Goal: Transaction & Acquisition: Download file/media

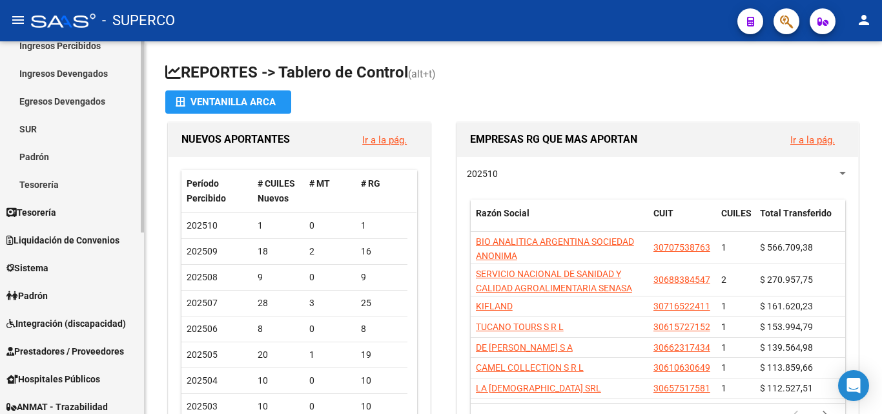
scroll to position [129, 0]
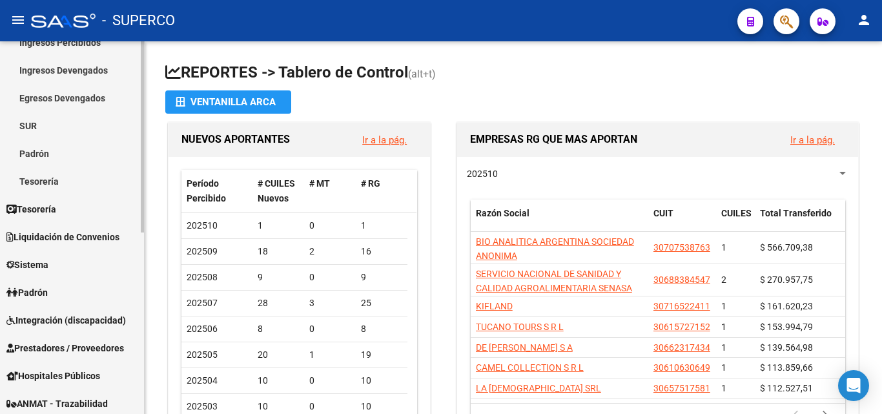
click at [70, 293] on link "Padrón" at bounding box center [72, 292] width 144 height 28
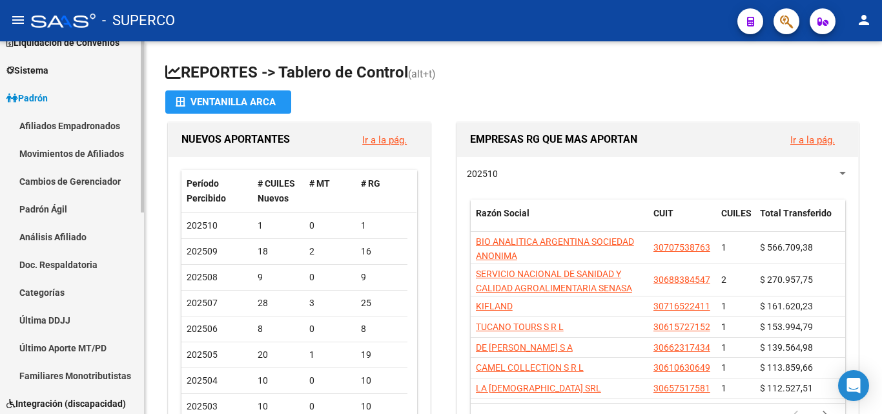
click at [67, 209] on link "Padrón Ágil" at bounding box center [72, 209] width 144 height 28
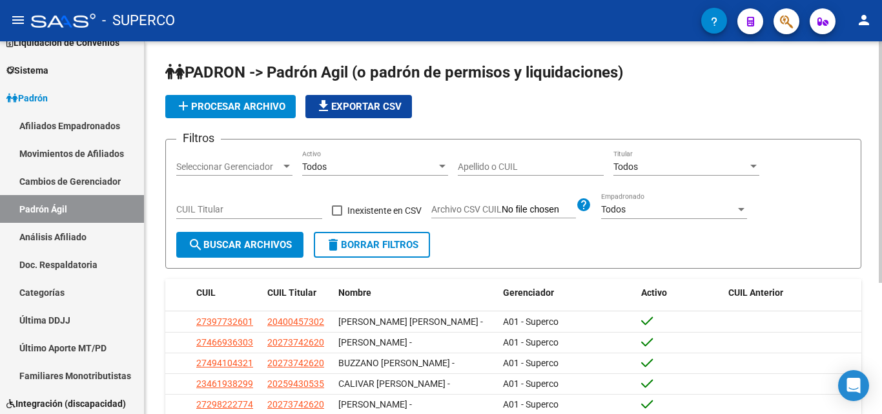
click at [495, 170] on input "Apellido o CUIL" at bounding box center [531, 166] width 146 height 11
paste input "20539551222"
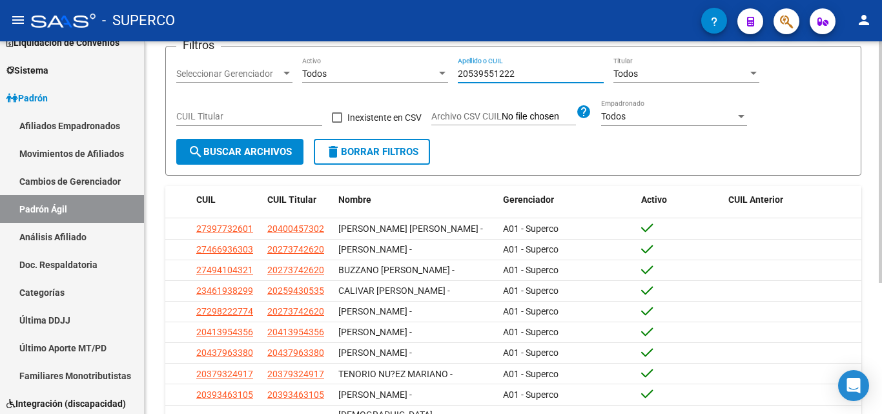
scroll to position [129, 0]
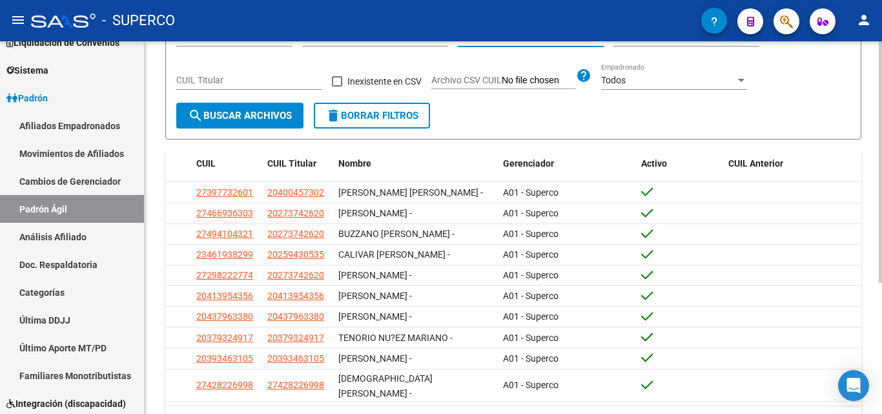
click at [250, 117] on span "search Buscar Archivos" at bounding box center [240, 116] width 104 height 12
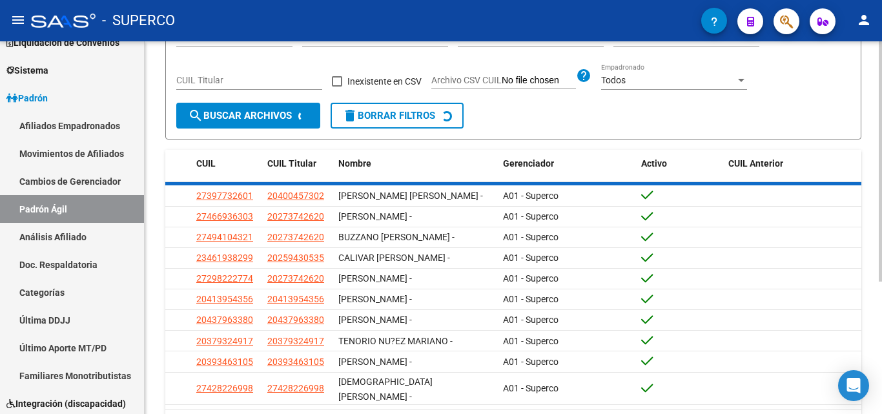
scroll to position [5, 0]
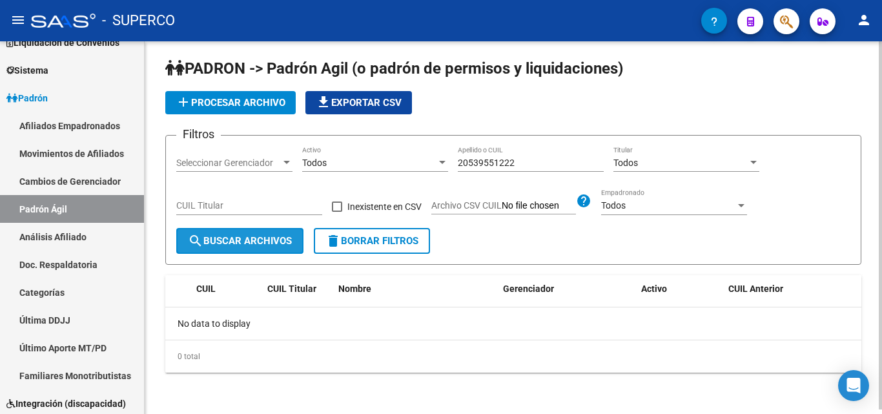
click at [251, 241] on span "search Buscar Archivos" at bounding box center [240, 241] width 104 height 12
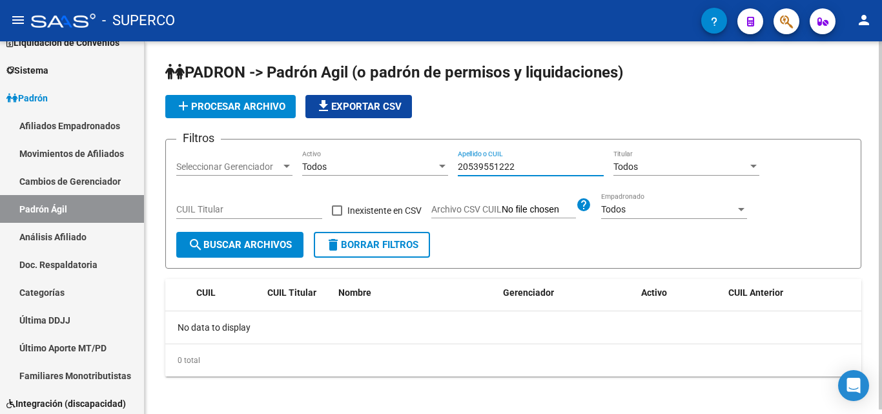
click at [528, 161] on input "20539551222" at bounding box center [531, 166] width 146 height 11
type input "20539551222"
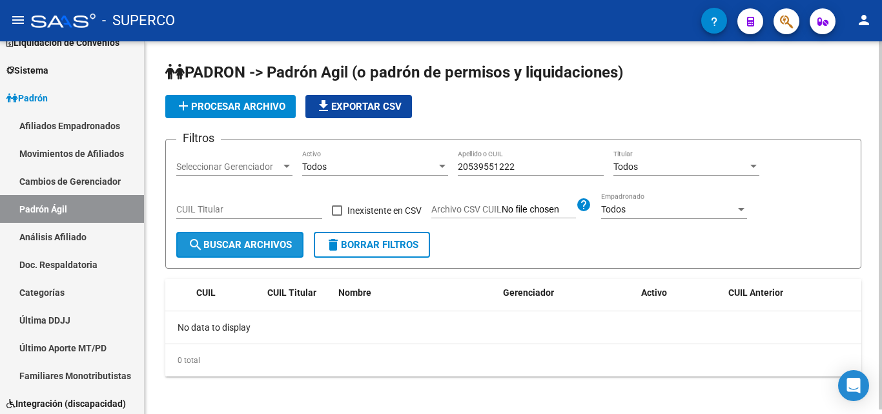
click at [256, 247] on span "search Buscar Archivos" at bounding box center [240, 245] width 104 height 12
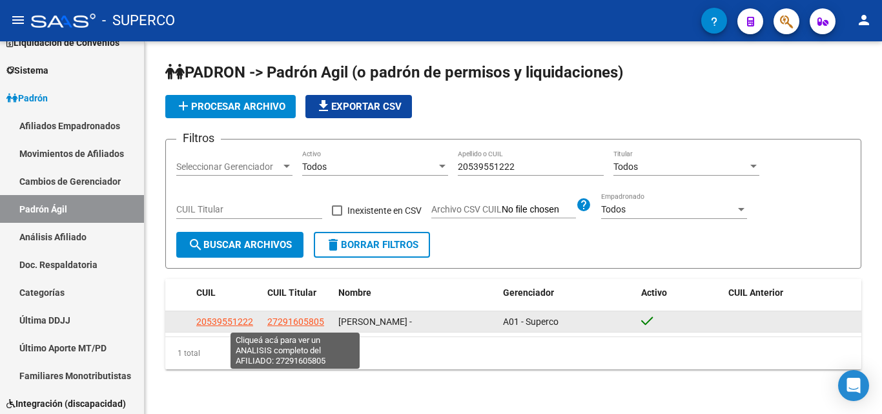
click at [300, 325] on span "27291605805" at bounding box center [295, 321] width 57 height 10
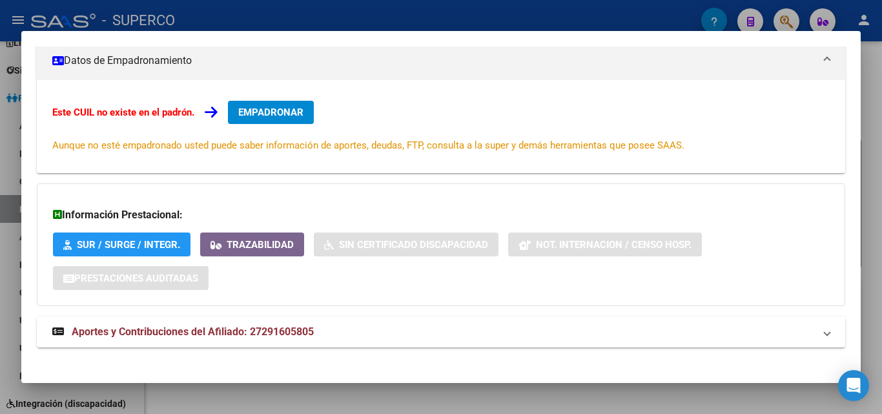
scroll to position [239, 0]
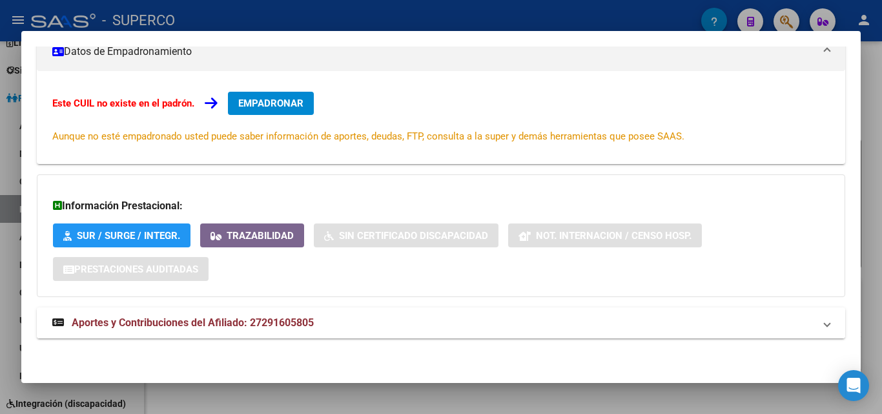
click at [262, 320] on span "Aportes y Contribuciones del Afiliado: 27291605805" at bounding box center [193, 322] width 242 height 12
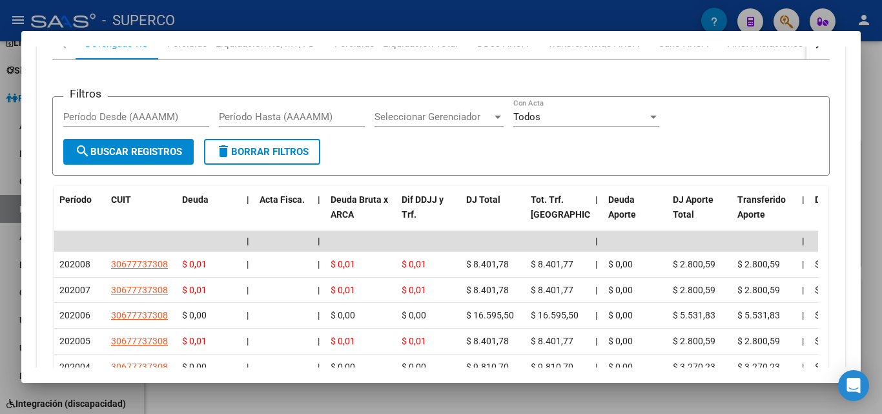
scroll to position [626, 0]
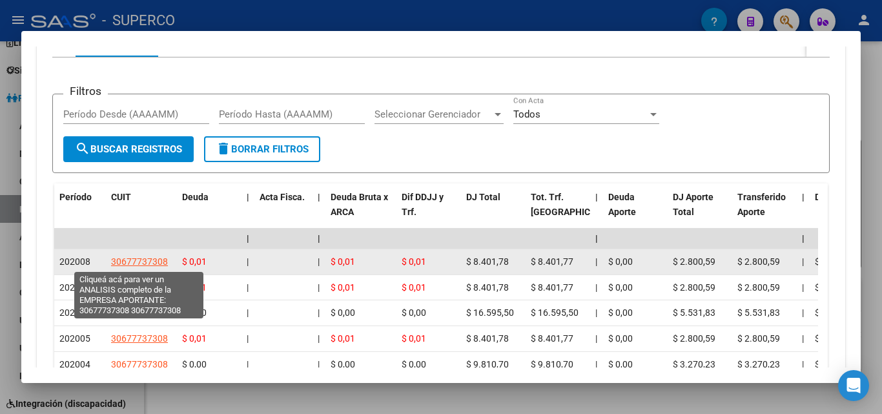
click at [146, 264] on span "30677737308" at bounding box center [139, 261] width 57 height 10
type textarea "30677737308"
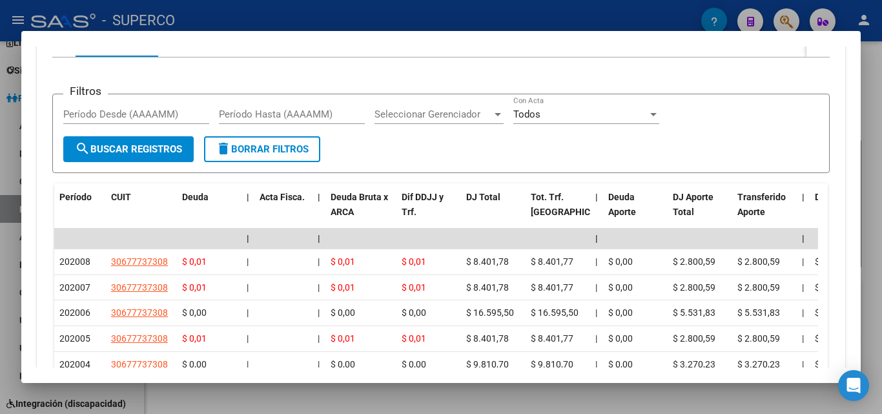
scroll to position [691, 0]
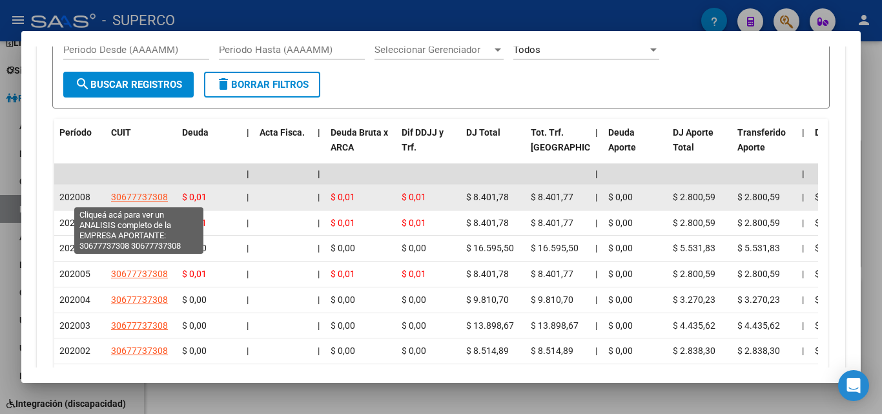
click at [138, 198] on span "30677737308" at bounding box center [139, 197] width 57 height 10
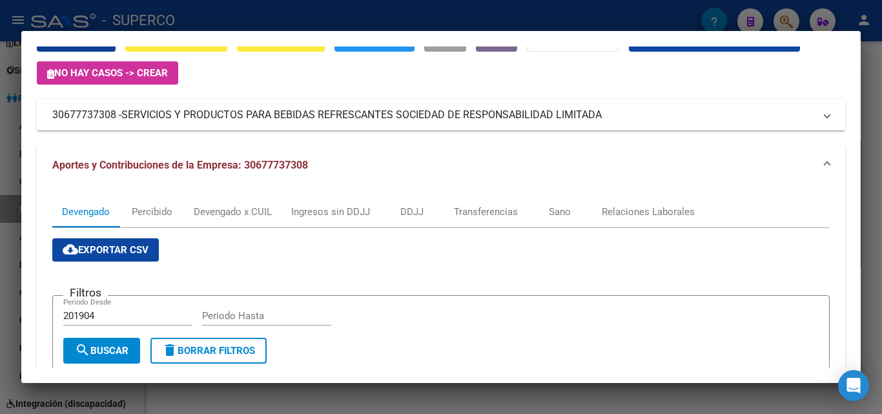
scroll to position [0, 0]
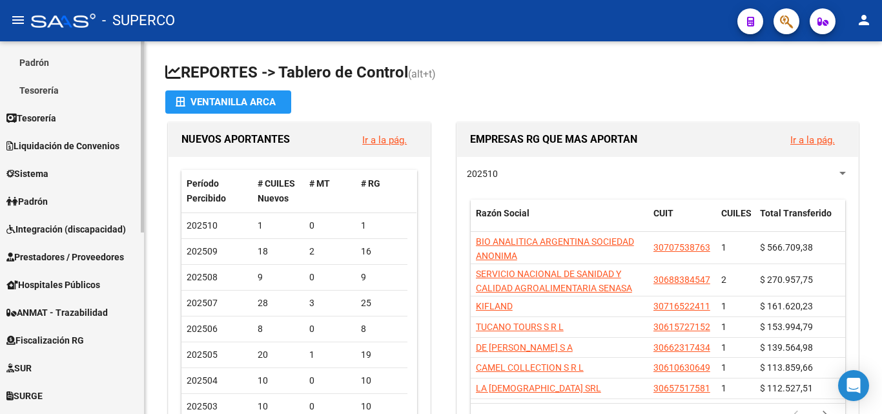
scroll to position [161, 0]
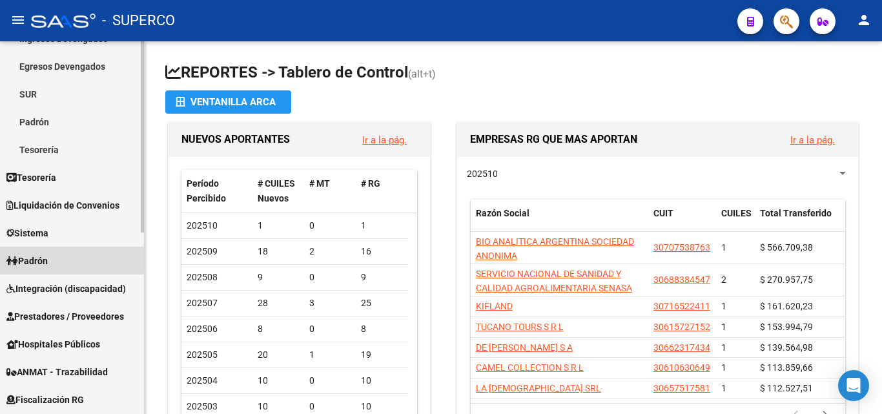
click at [45, 257] on span "Padrón" at bounding box center [26, 261] width 41 height 14
click at [37, 261] on span "Padrón" at bounding box center [26, 261] width 41 height 14
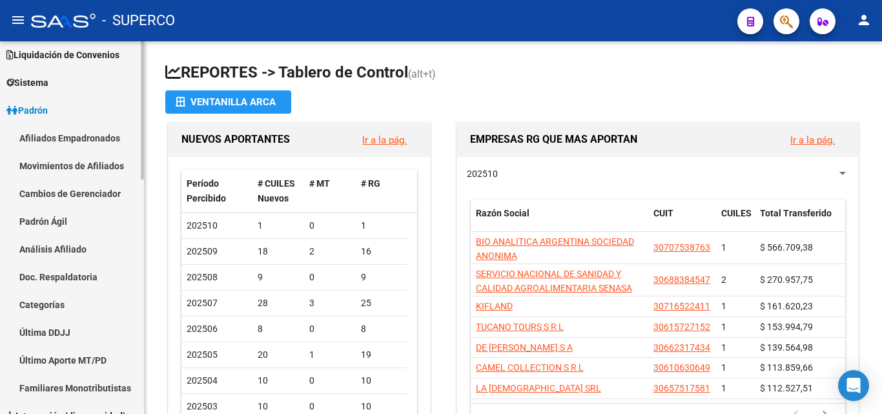
scroll to position [290, 0]
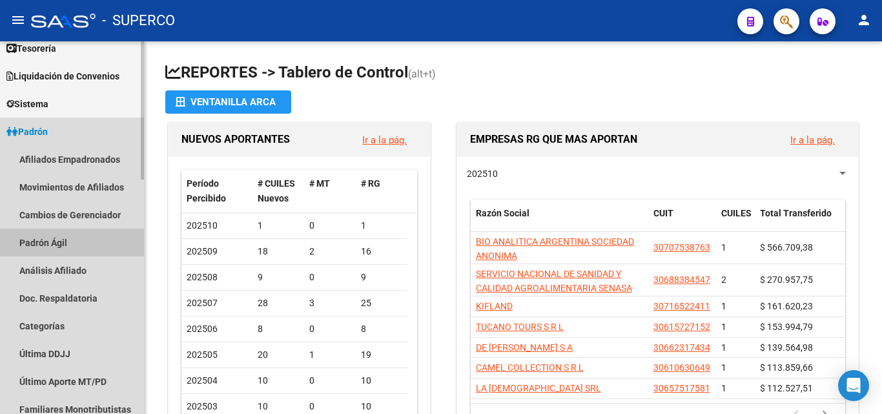
click at [50, 237] on link "Padrón Ágil" at bounding box center [72, 243] width 144 height 28
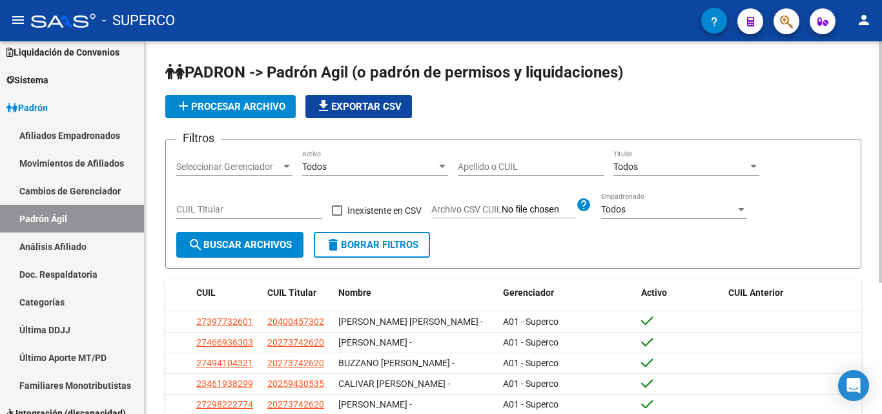
scroll to position [96, 0]
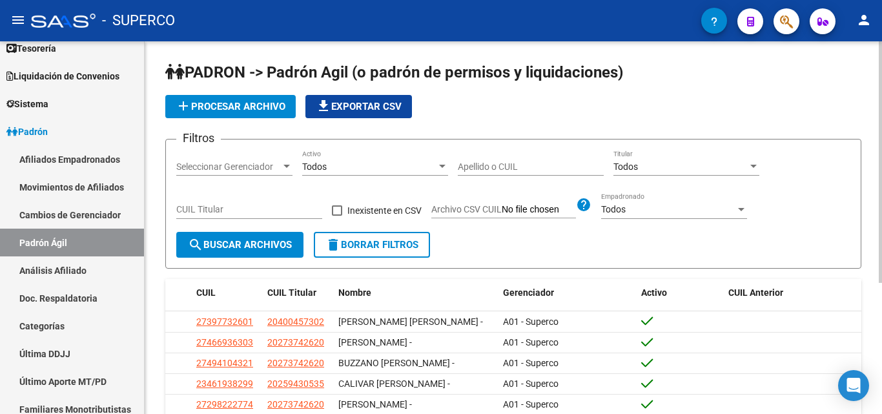
click at [487, 167] on input "Apellido o CUIL" at bounding box center [531, 166] width 146 height 11
paste input "30677737308"
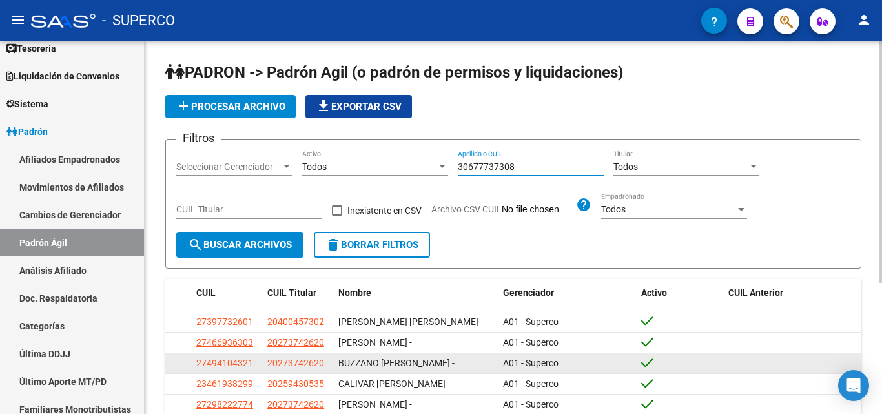
scroll to position [129, 0]
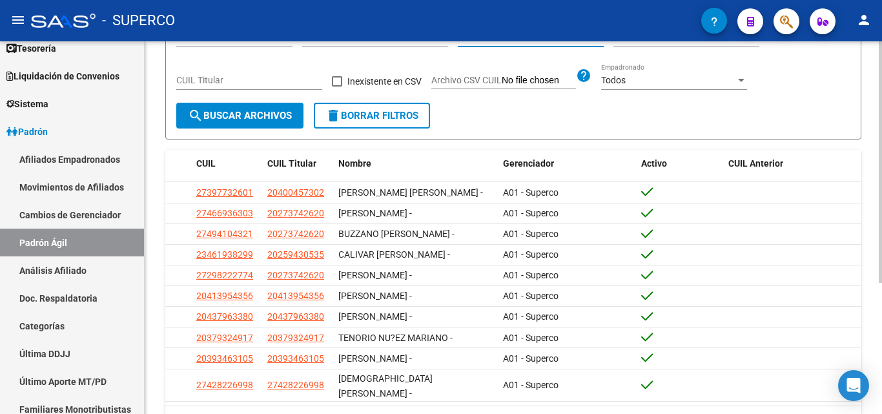
type input "30677737308"
click at [212, 119] on span "search Buscar Archivos" at bounding box center [240, 116] width 104 height 12
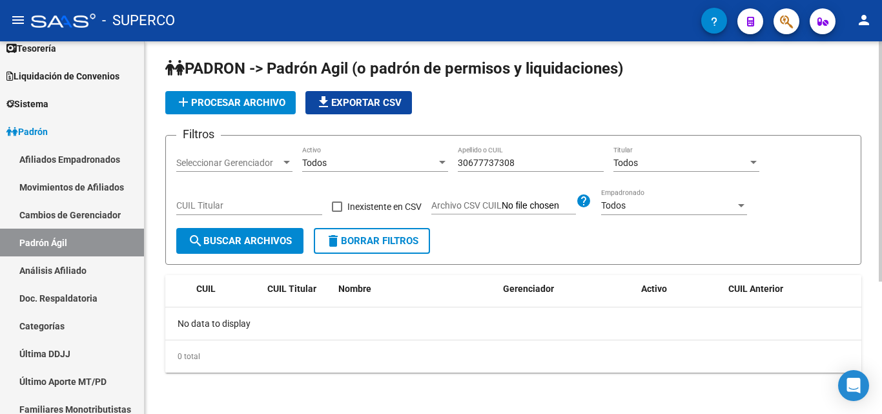
scroll to position [5, 0]
drag, startPoint x: 520, startPoint y: 161, endPoint x: 449, endPoint y: 160, distance: 71.0
click at [449, 160] on div "Filtros Seleccionar Gerenciador Seleccionar Gerenciador Todos Activo 3067773730…" at bounding box center [513, 187] width 674 height 82
paste input "20539551222"
click at [243, 238] on span "search Buscar Archivos" at bounding box center [240, 241] width 104 height 12
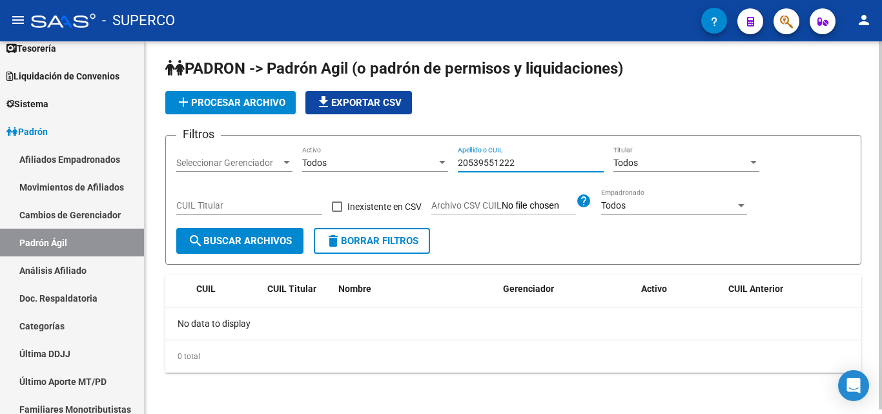
click at [524, 159] on input "20539551222" at bounding box center [531, 163] width 146 height 11
type input "20539551222"
click at [233, 249] on button "search Buscar Archivos" at bounding box center [239, 241] width 127 height 26
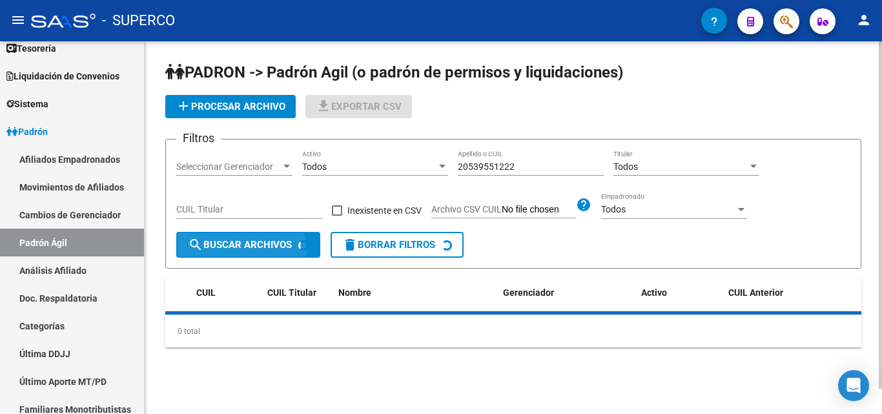
scroll to position [0, 0]
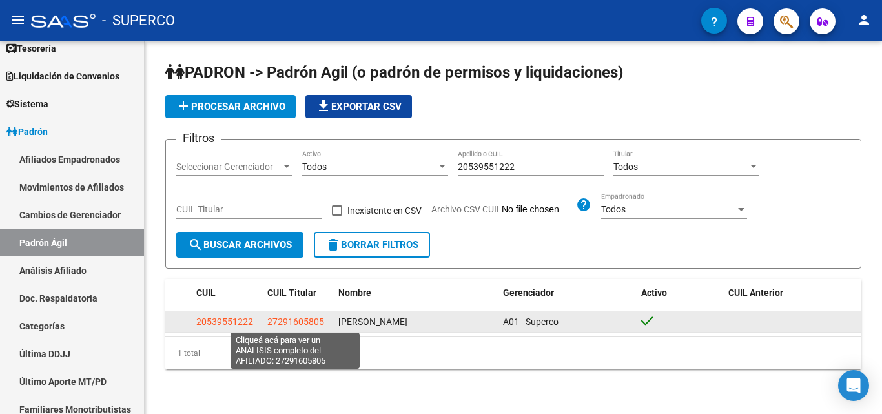
click at [302, 324] on span "27291605805" at bounding box center [295, 321] width 57 height 10
type textarea "27291605805"
click at [283, 324] on span "27291605805" at bounding box center [295, 321] width 57 height 10
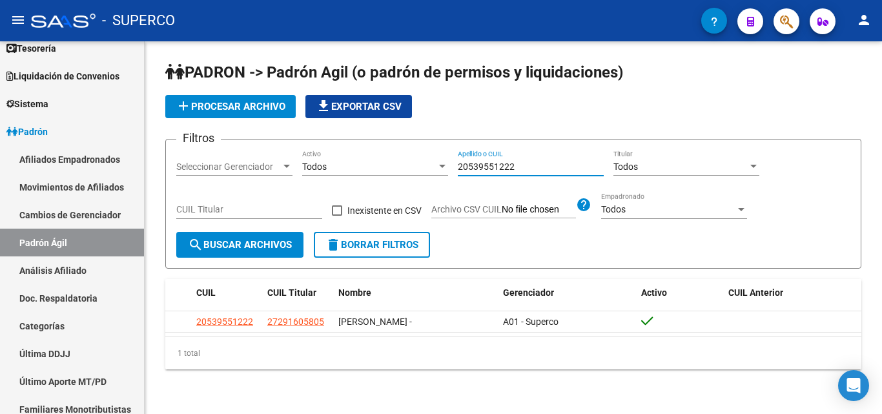
click at [536, 161] on input "20539551222" at bounding box center [531, 166] width 146 height 11
drag, startPoint x: 524, startPoint y: 167, endPoint x: 458, endPoint y: 167, distance: 66.5
click at [458, 167] on input "20539551222" at bounding box center [531, 166] width 146 height 11
type input "20228130037"
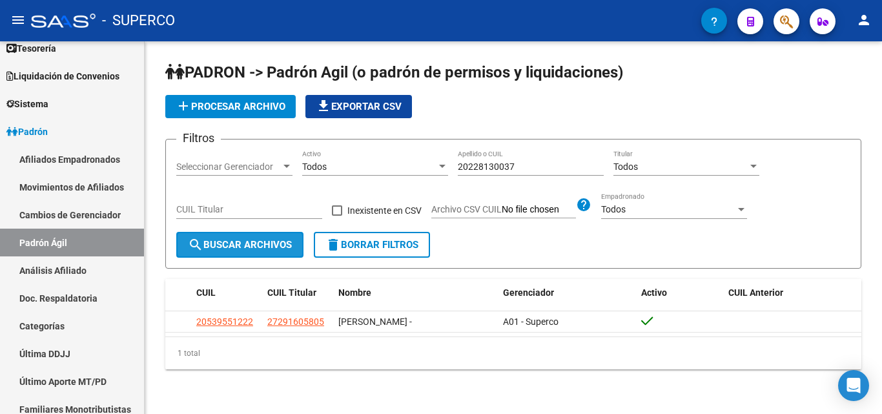
click at [263, 242] on span "search Buscar Archivos" at bounding box center [240, 245] width 104 height 12
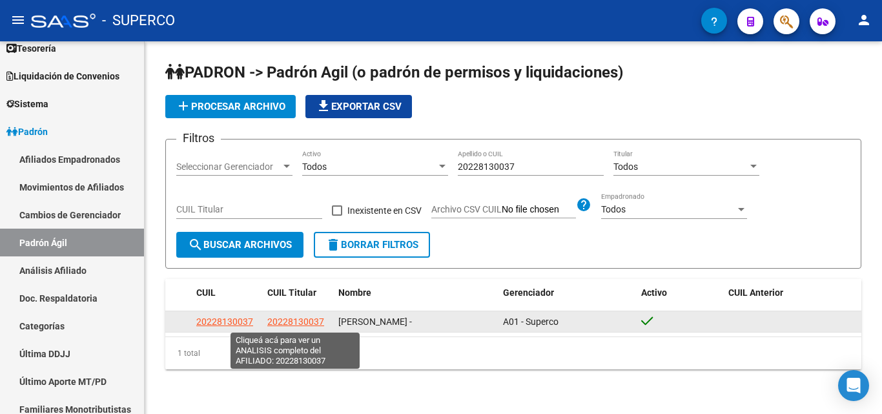
click at [287, 322] on span "20228130037" at bounding box center [295, 321] width 57 height 10
type textarea "20228130037"
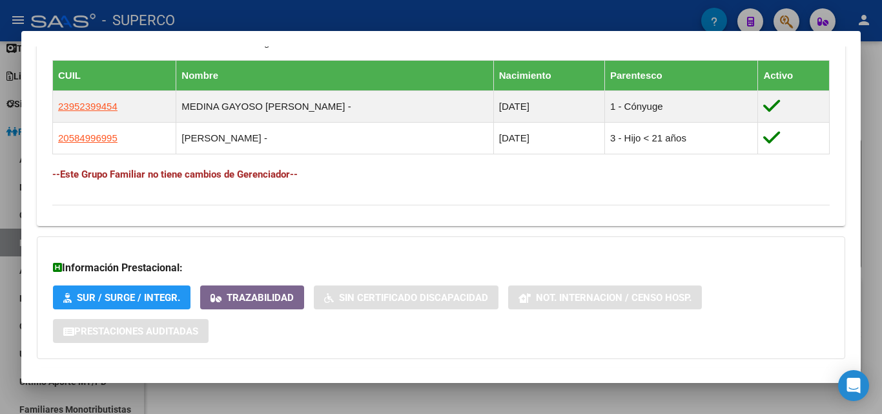
scroll to position [710, 0]
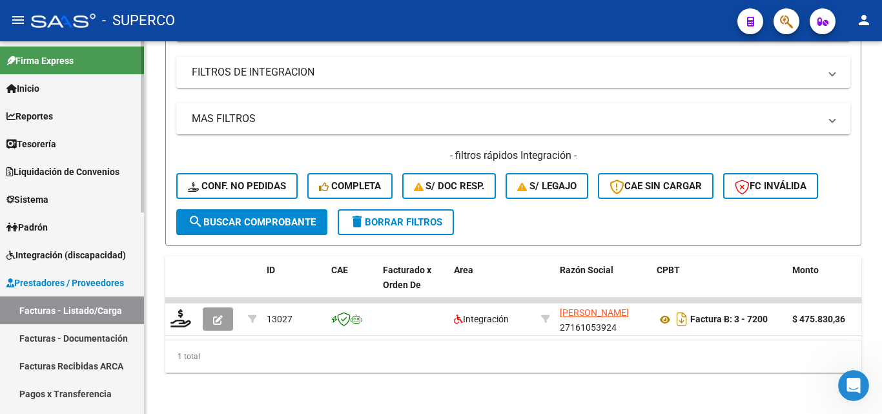
click at [143, 196] on div at bounding box center [142, 126] width 3 height 171
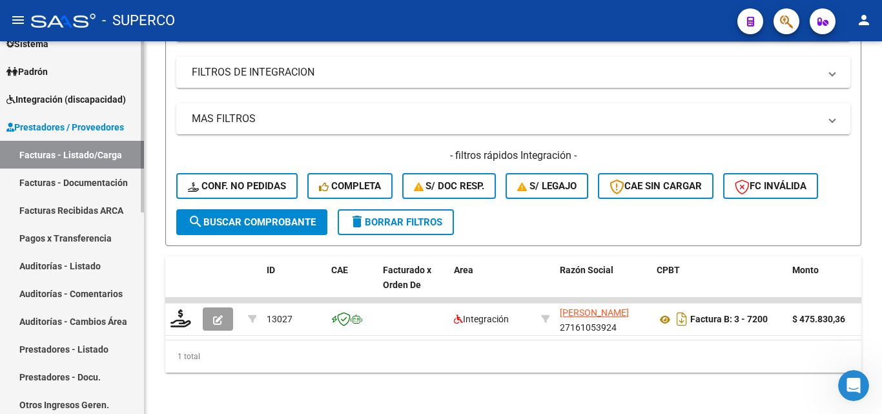
scroll to position [159, 0]
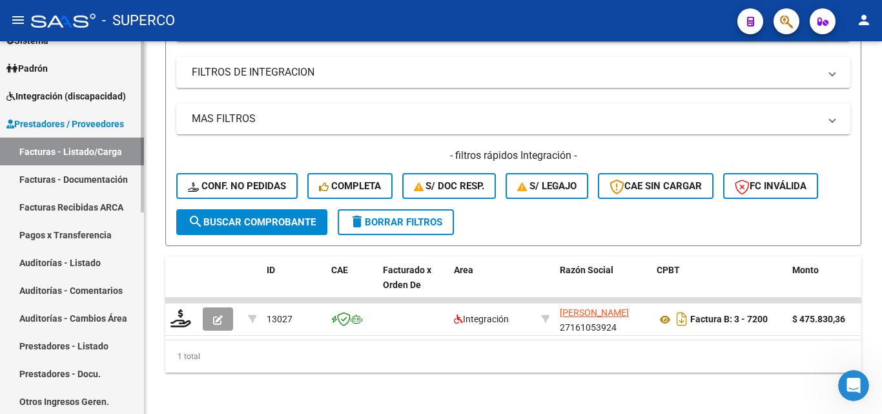
click at [137, 266] on div "Firma Express Inicio Calendario SSS Instructivos Contacto OS Reportes Tablero d…" at bounding box center [73, 287] width 147 height 810
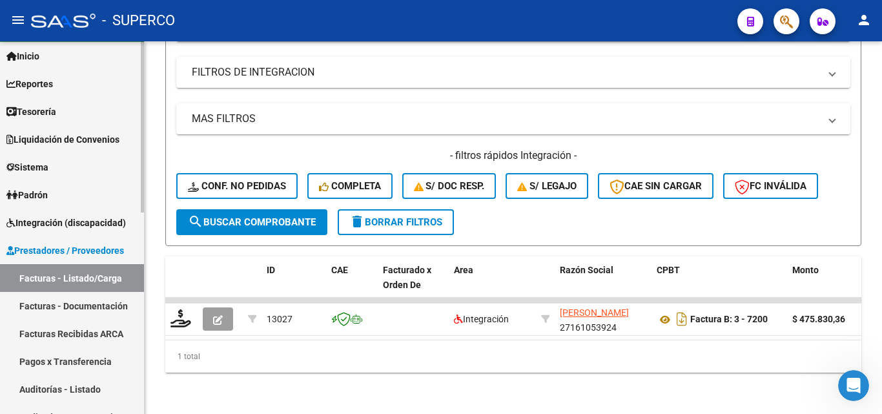
scroll to position [0, 0]
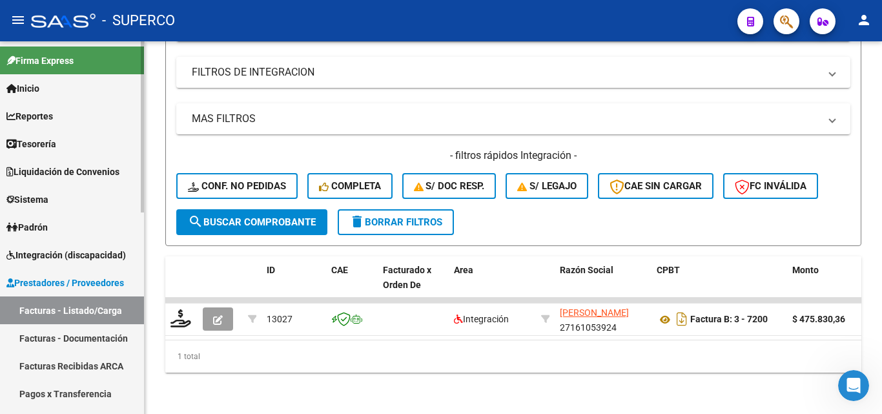
click at [45, 252] on span "Integración (discapacidad)" at bounding box center [65, 255] width 119 height 14
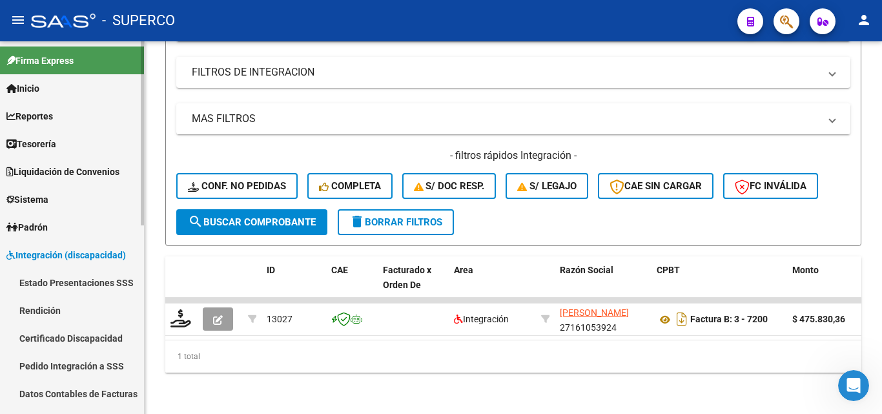
scroll to position [65, 0]
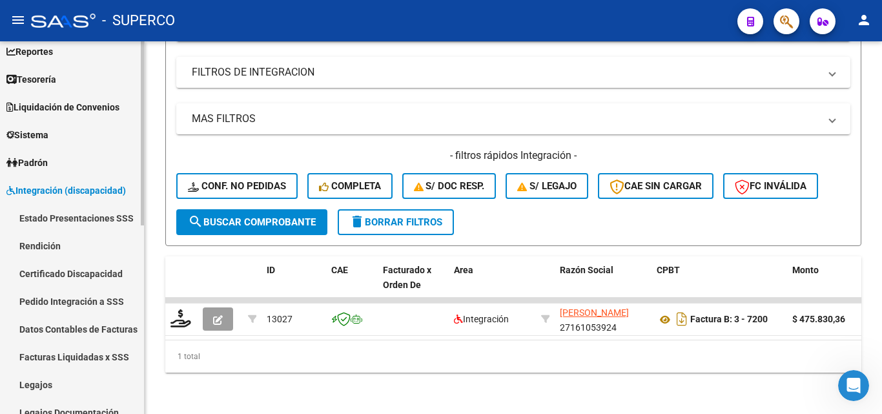
click at [78, 329] on link "Datos Contables de Facturas" at bounding box center [72, 329] width 144 height 28
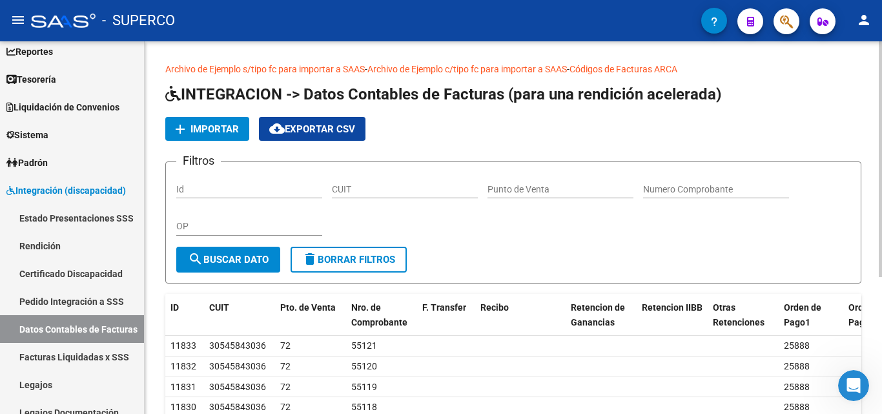
drag, startPoint x: 325, startPoint y: 133, endPoint x: 327, endPoint y: 167, distance: 33.6
click at [327, 167] on app-list-header "INTEGRACION -> Datos Contables de Facturas (para una rendición acelerada) add I…" at bounding box center [513, 184] width 696 height 200
click at [195, 129] on span "Importar" at bounding box center [214, 129] width 48 height 12
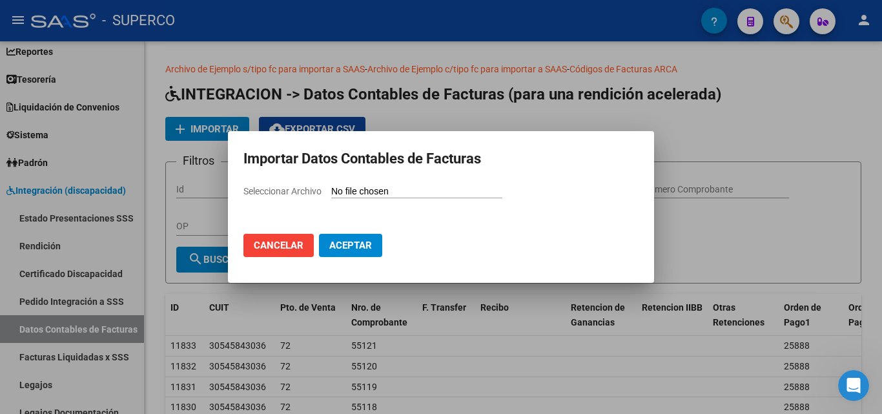
click at [367, 192] on input "Seleccionar Archivo" at bounding box center [416, 192] width 171 height 12
type input "C:\fakepath\Facturas (54).csv"
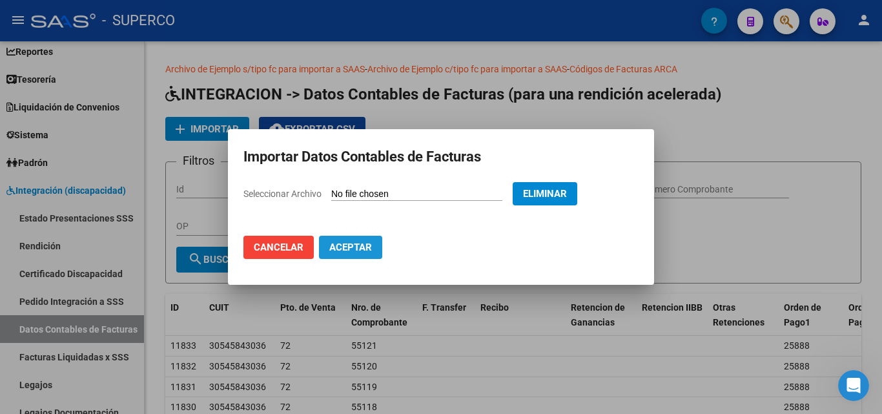
click at [357, 243] on span "Aceptar" at bounding box center [350, 248] width 43 height 12
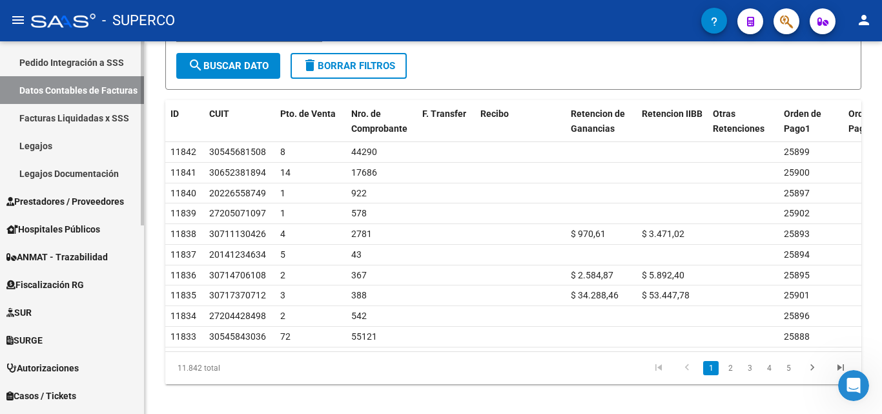
scroll to position [323, 0]
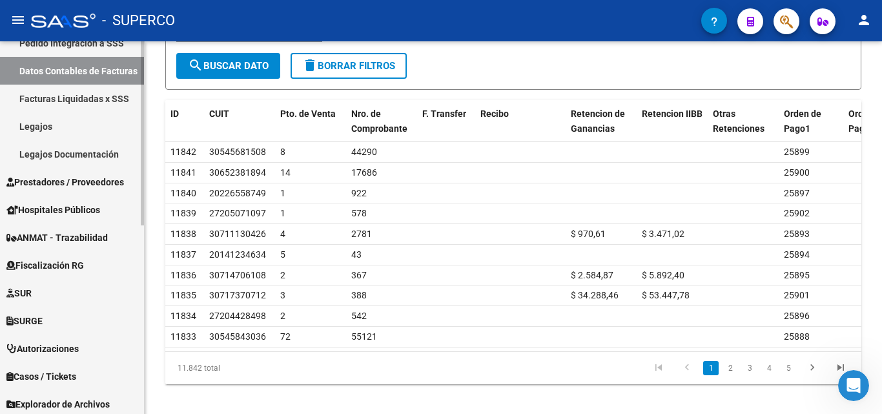
click at [69, 177] on span "Prestadores / Proveedores" at bounding box center [65, 182] width 118 height 14
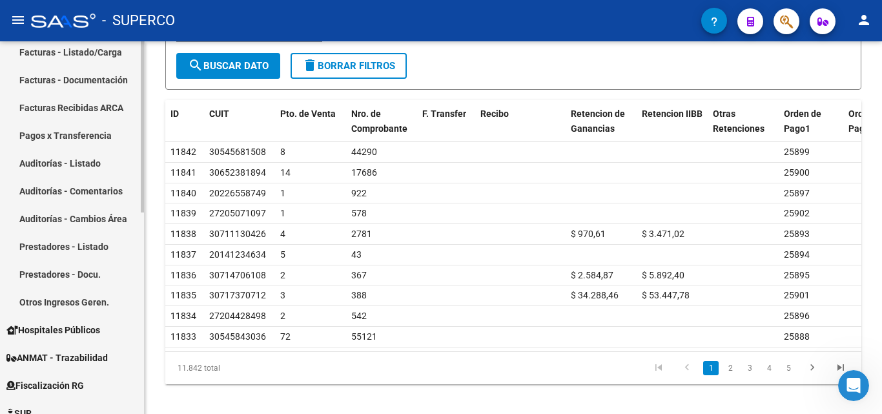
scroll to position [194, 0]
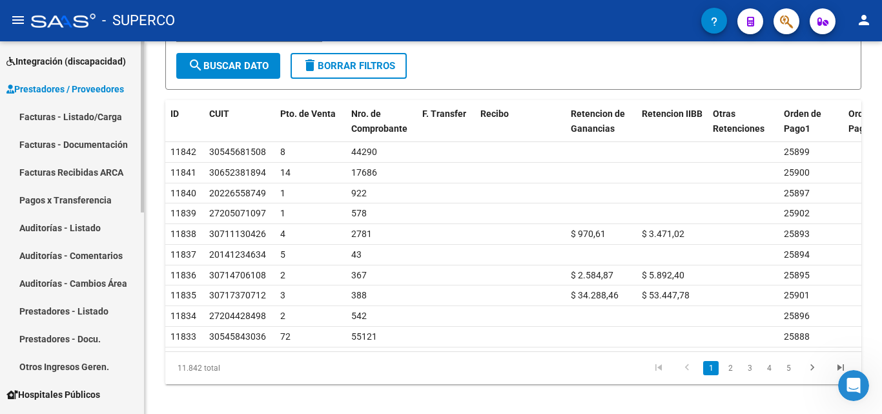
click at [78, 114] on link "Facturas - Listado/Carga" at bounding box center [72, 117] width 144 height 28
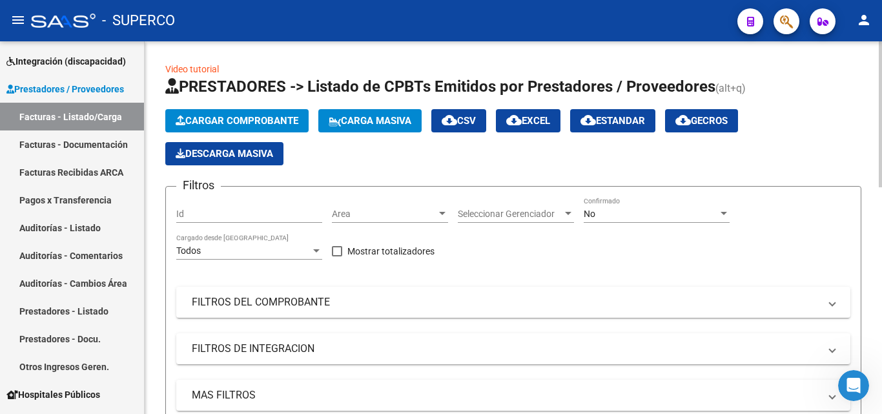
click at [590, 209] on span "No" at bounding box center [590, 214] width 12 height 10
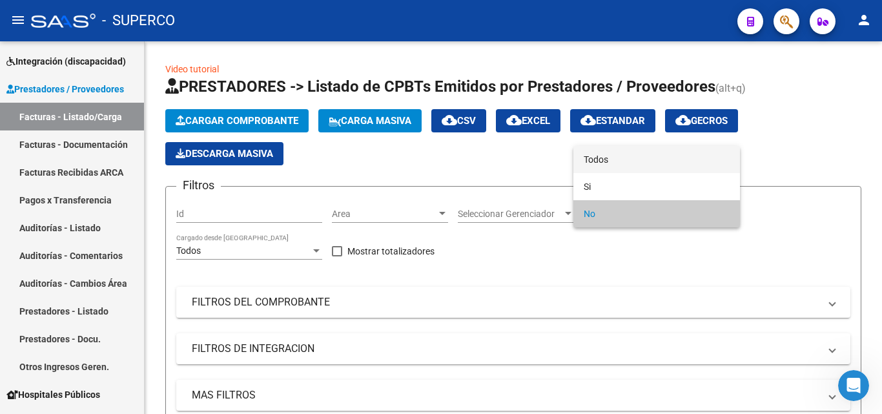
click at [608, 154] on span "Todos" at bounding box center [657, 159] width 146 height 27
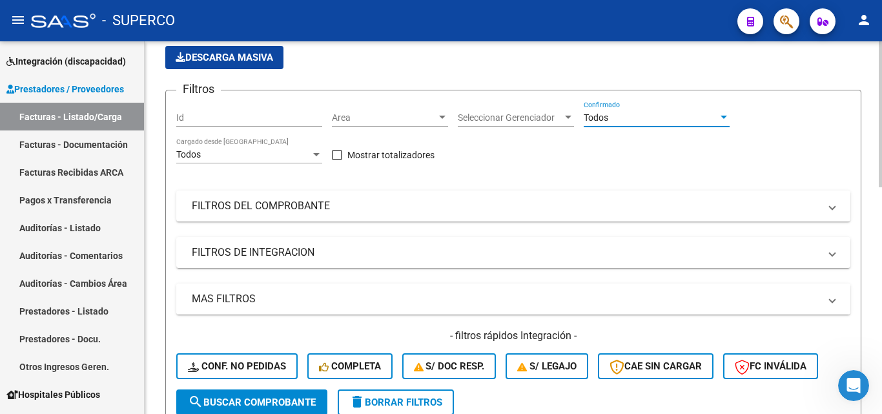
scroll to position [129, 0]
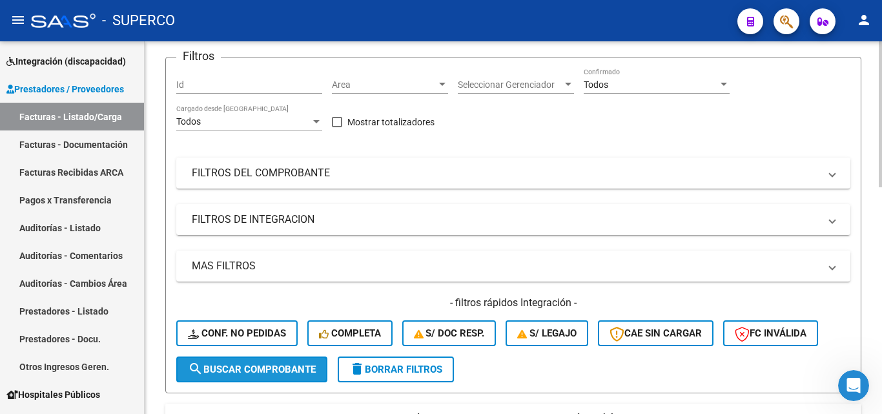
click at [241, 376] on button "search Buscar Comprobante" at bounding box center [251, 369] width 151 height 26
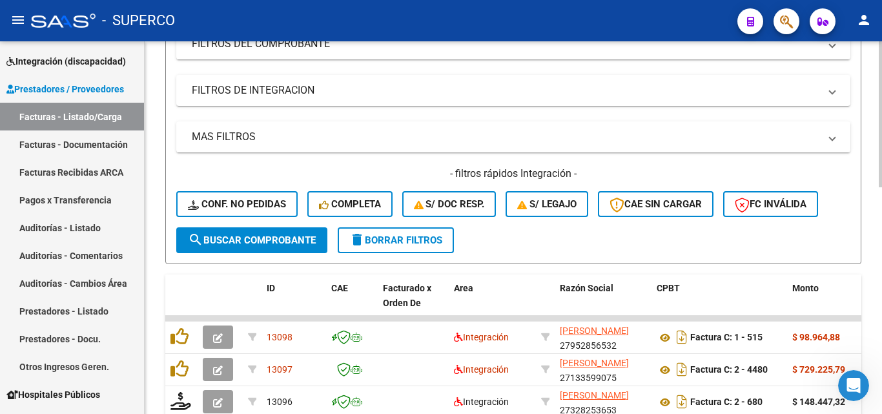
scroll to position [0, 0]
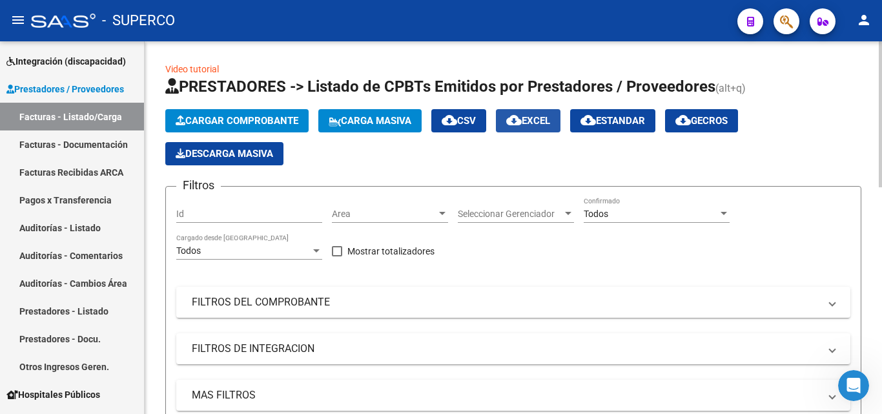
click at [544, 121] on span "cloud_download EXCEL" at bounding box center [528, 121] width 44 height 12
click at [608, 216] on span "Todos" at bounding box center [596, 214] width 25 height 10
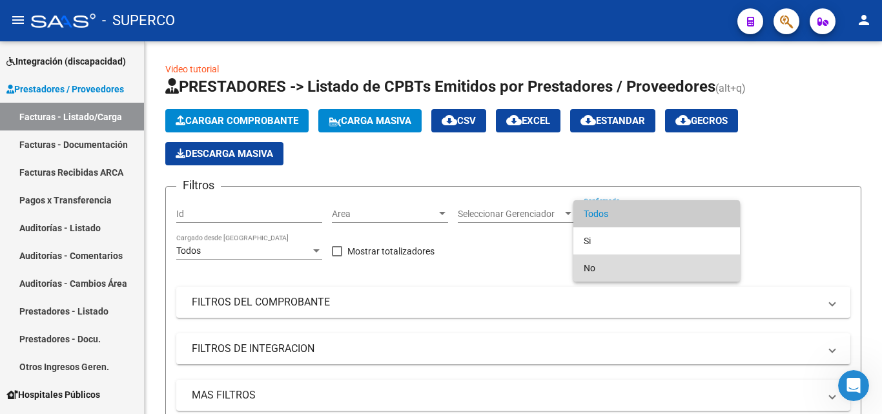
click at [599, 268] on span "No" at bounding box center [657, 267] width 146 height 27
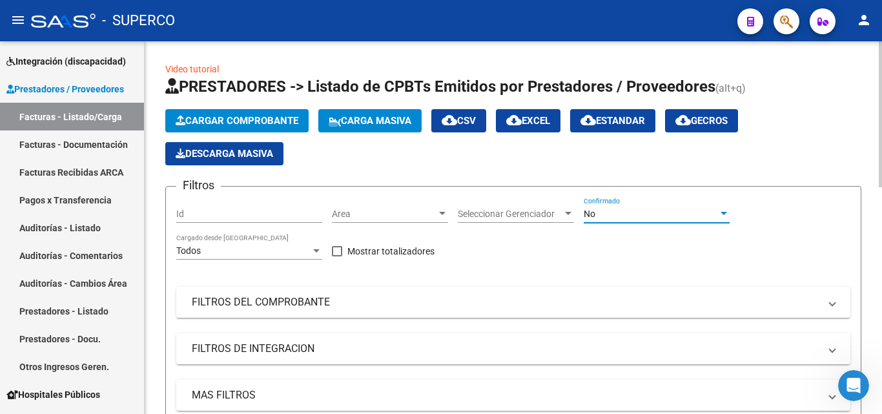
scroll to position [194, 0]
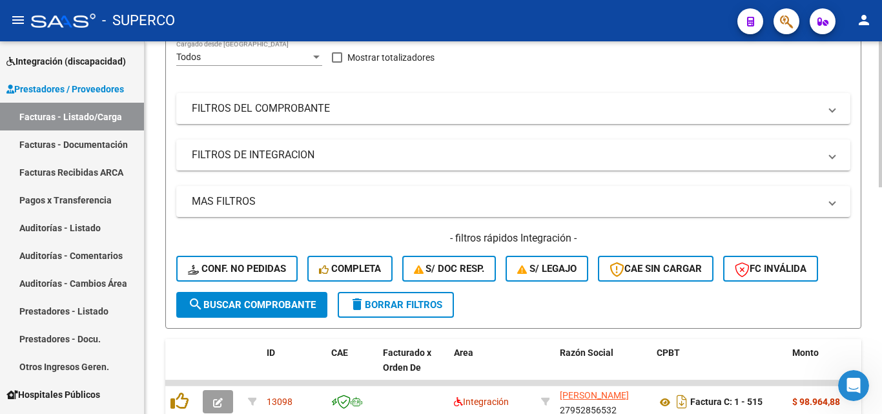
click at [256, 305] on span "search Buscar Comprobante" at bounding box center [252, 305] width 128 height 12
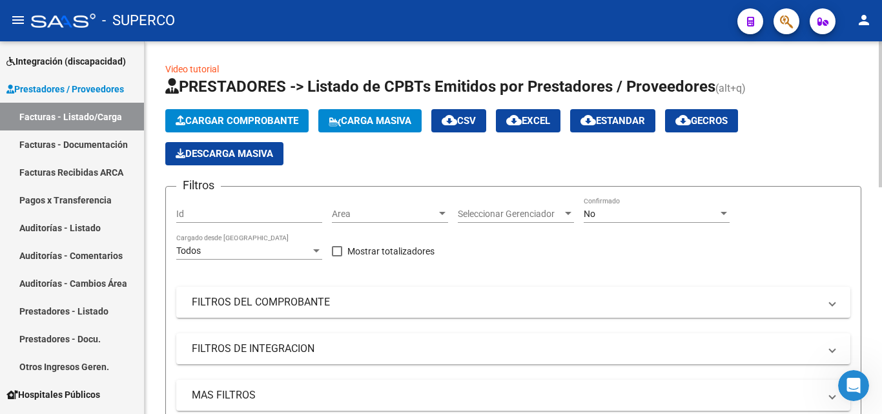
click at [548, 126] on span "cloud_download EXCEL" at bounding box center [528, 121] width 44 height 12
